Goal: Task Accomplishment & Management: Complete application form

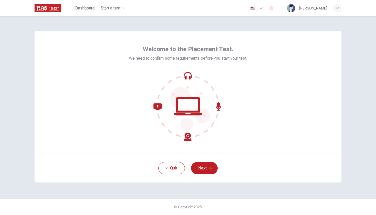
click at [156, 109] on icon at bounding box center [172, 121] width 38 height 37
click at [206, 170] on button "Next" at bounding box center [204, 168] width 27 height 12
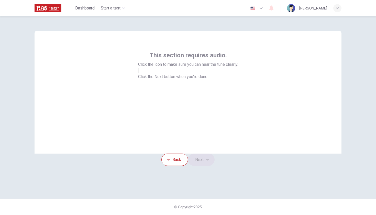
click at [139, 72] on icon "button" at bounding box center [139, 72] width 0 height 0
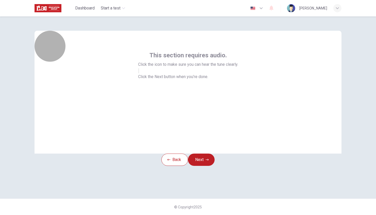
click at [139, 72] on icon "button" at bounding box center [139, 72] width 0 height 0
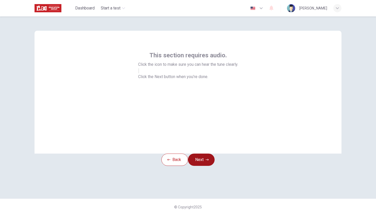
click at [209, 166] on button "Next" at bounding box center [201, 159] width 27 height 12
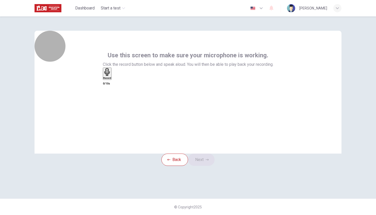
click at [111, 79] on div "Record" at bounding box center [107, 73] width 8 height 11
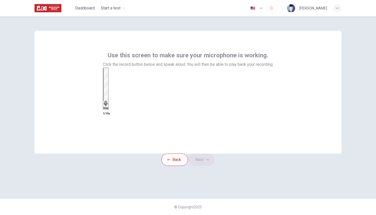
click at [108, 102] on div "Stop" at bounding box center [105, 88] width 5 height 41
click at [113, 79] on div "button" at bounding box center [113, 78] width 0 height 4
click at [202, 166] on button "Next" at bounding box center [201, 159] width 27 height 12
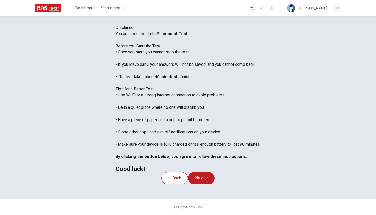
scroll to position [5, 0]
click at [198, 184] on button "Next" at bounding box center [201, 178] width 27 height 12
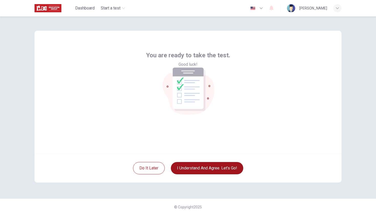
click at [200, 171] on button "I understand and agree. Let’s go!" at bounding box center [207, 168] width 72 height 12
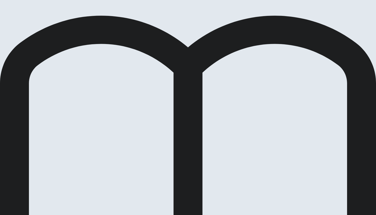
scroll to position [203, 0]
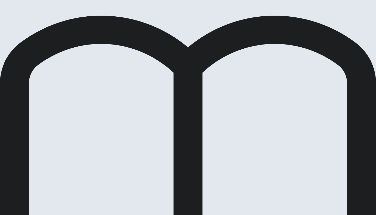
scroll to position [2, 0]
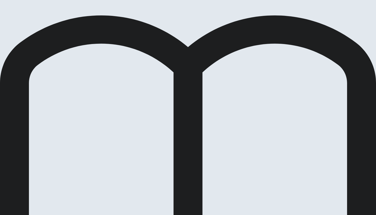
scroll to position [0, 0]
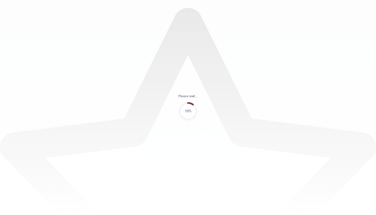
scroll to position [0, 0]
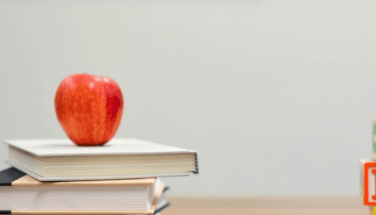
scroll to position [110, 0]
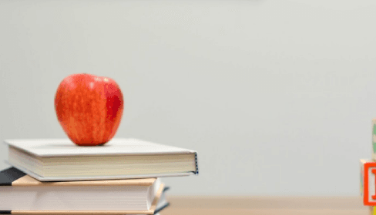
scroll to position [361, 0]
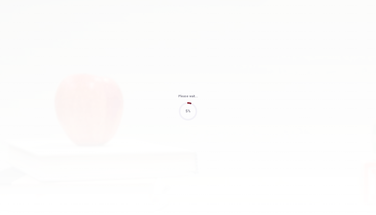
type input "82"
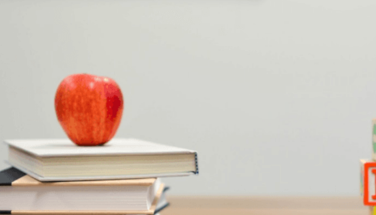
scroll to position [393, 0]
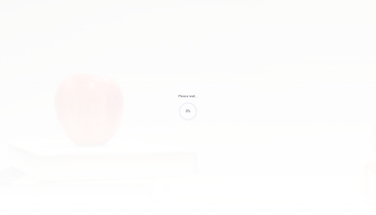
type input "71"
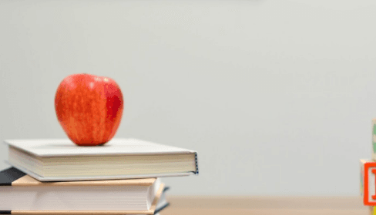
scroll to position [384, 0]
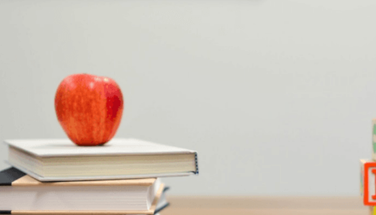
scroll to position [477, 0]
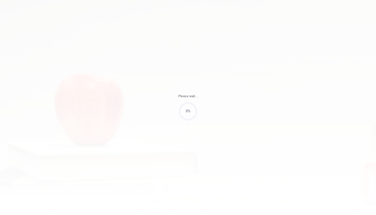
type input "88"
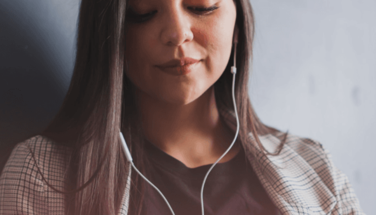
scroll to position [10, 0]
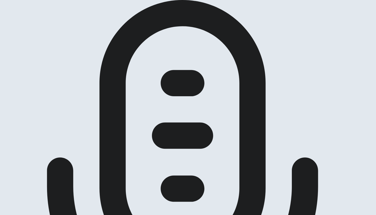
scroll to position [26, 0]
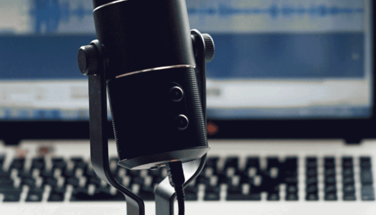
scroll to position [37, 0]
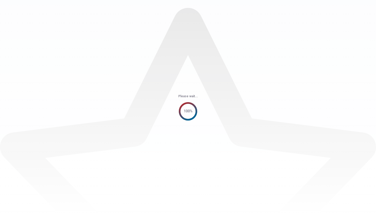
scroll to position [0, 0]
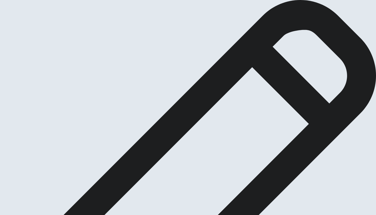
type textarea "A"
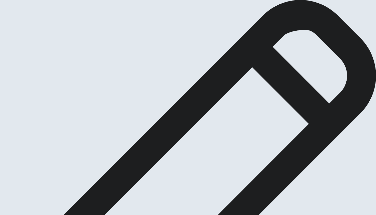
drag, startPoint x: 242, startPoint y: 60, endPoint x: 197, endPoint y: 61, distance: 44.7
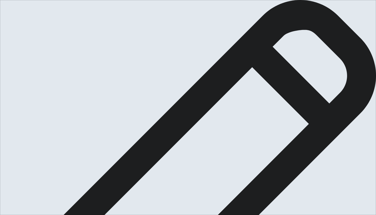
drag, startPoint x: 253, startPoint y: 66, endPoint x: 238, endPoint y: 67, distance: 15.1
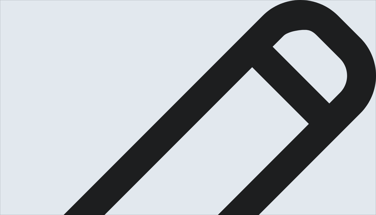
scroll to position [0, 0]
type textarea "After finishing my studies in tourism, I decided to do an English semester abro…"
